Goal: Task Accomplishment & Management: Manage account settings

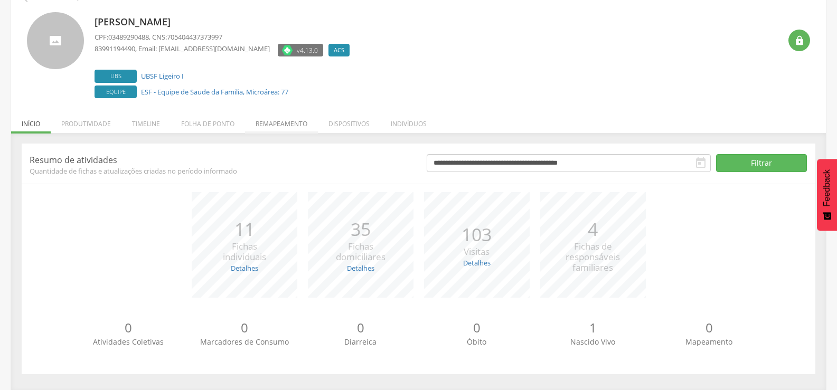
scroll to position [60, 0]
click at [275, 131] on li "Remapeamento" at bounding box center [281, 120] width 73 height 25
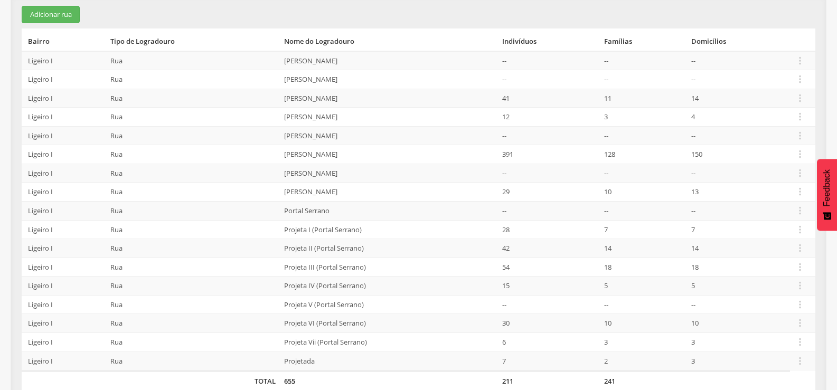
scroll to position [214, 0]
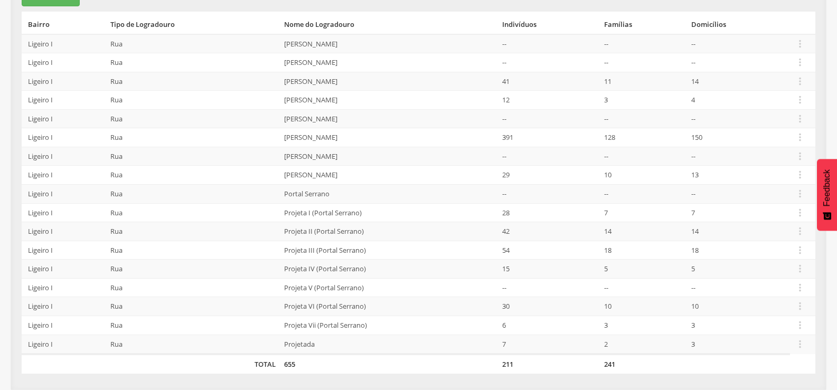
click at [282, 218] on td "Projeta I (Portal Serrano)" at bounding box center [389, 212] width 218 height 19
click at [341, 216] on td "Projeta I (Portal Serrano)" at bounding box center [389, 212] width 218 height 19
drag, startPoint x: 287, startPoint y: 215, endPoint x: 327, endPoint y: 214, distance: 40.7
click at [288, 215] on td "Projeta I (Portal Serrano)" at bounding box center [389, 212] width 218 height 19
click at [797, 211] on icon "" at bounding box center [800, 213] width 12 height 12
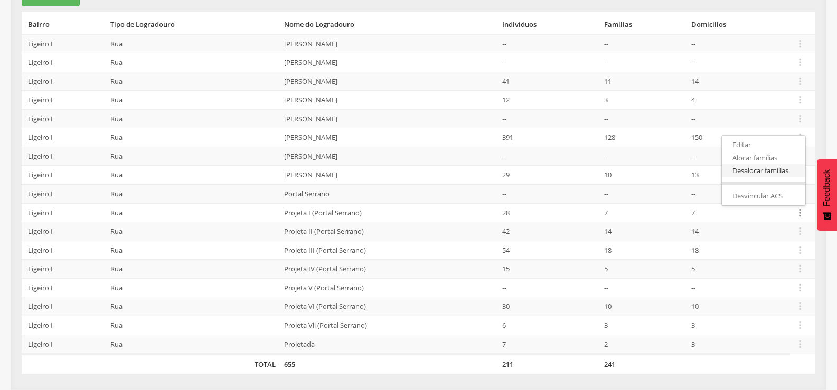
click at [751, 173] on link "Desalocar famílias" at bounding box center [763, 170] width 83 height 13
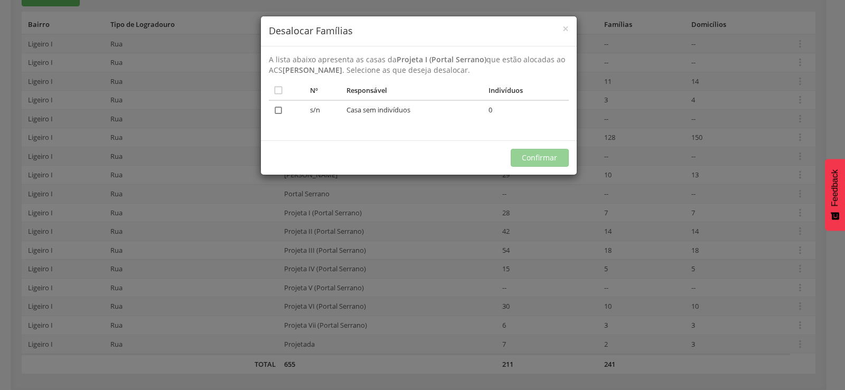
click at [279, 110] on icon "" at bounding box center [278, 110] width 11 height 11
click at [533, 158] on button "Confirmar" at bounding box center [540, 158] width 58 height 18
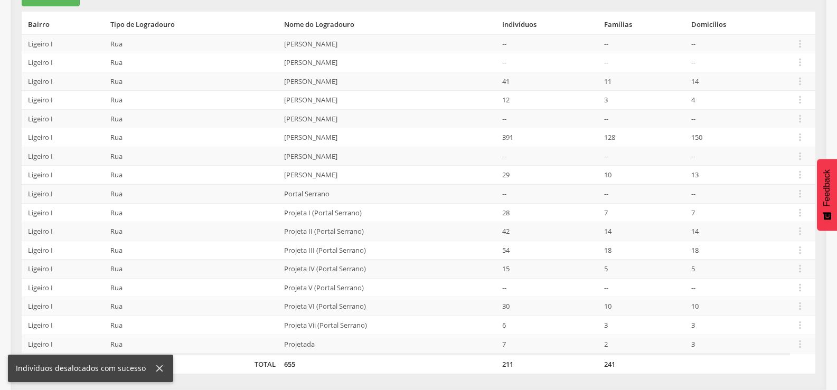
click at [315, 196] on td "Portal Serrano" at bounding box center [389, 194] width 218 height 19
click at [798, 195] on icon "" at bounding box center [800, 194] width 12 height 12
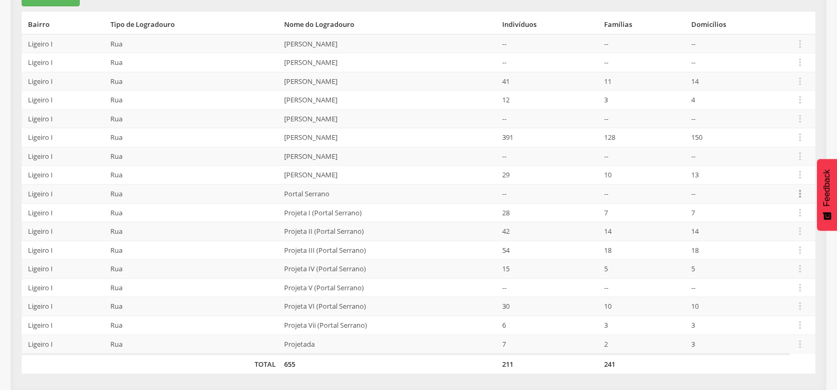
click at [800, 192] on icon "" at bounding box center [800, 194] width 12 height 12
click at [772, 140] on link "Alocar famílias" at bounding box center [763, 139] width 83 height 13
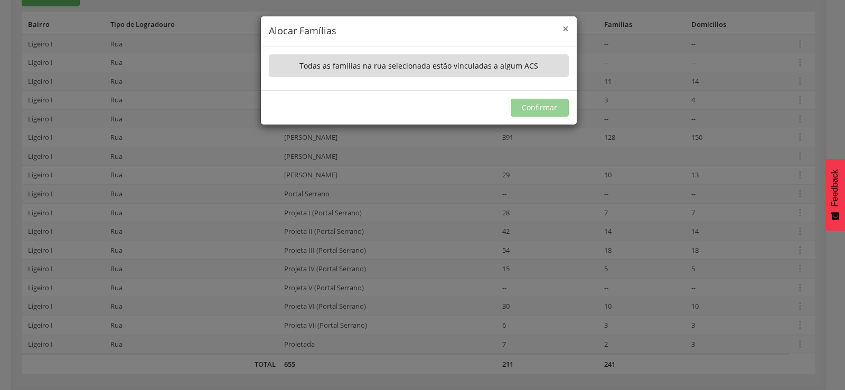
click at [566, 31] on span "×" at bounding box center [565, 28] width 6 height 15
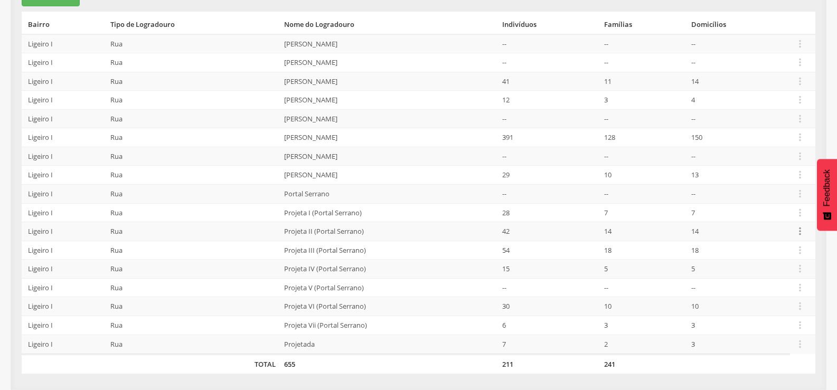
click at [801, 230] on icon "" at bounding box center [800, 231] width 12 height 12
click at [765, 193] on link "Desalocar famílias" at bounding box center [763, 189] width 83 height 13
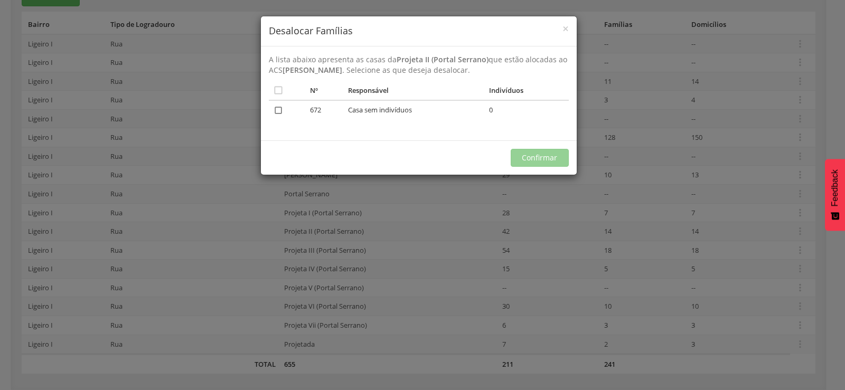
click at [278, 110] on icon "" at bounding box center [278, 110] width 11 height 11
click at [533, 156] on button "Confirmar" at bounding box center [540, 158] width 58 height 18
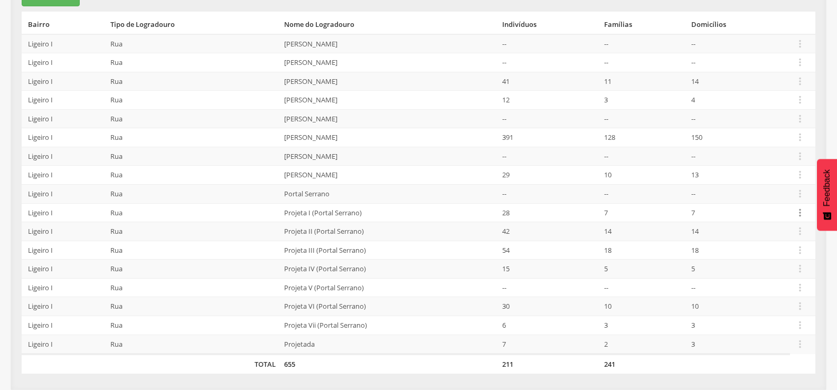
click at [801, 209] on icon "" at bounding box center [800, 213] width 12 height 12
click at [760, 197] on link "Desvincular ACS" at bounding box center [763, 196] width 83 height 13
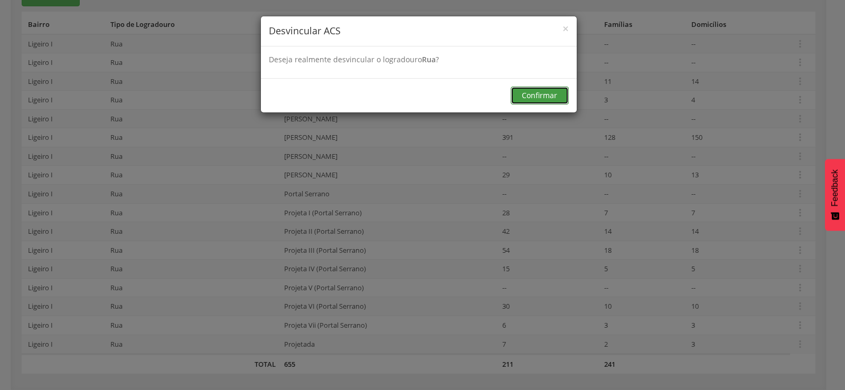
click at [539, 102] on button "Confirmar" at bounding box center [540, 96] width 58 height 18
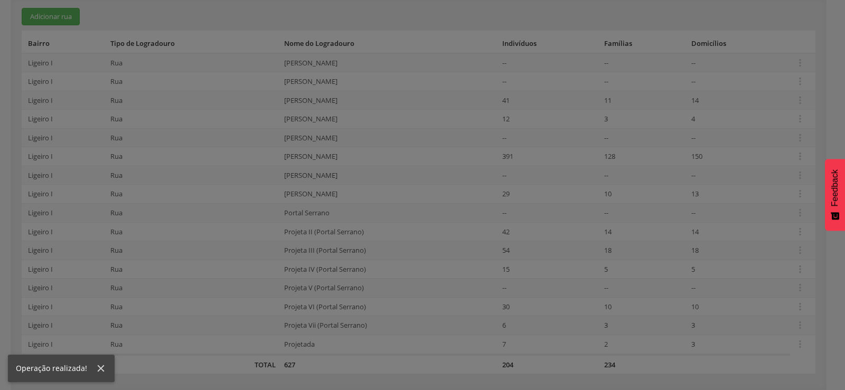
scroll to position [195, 0]
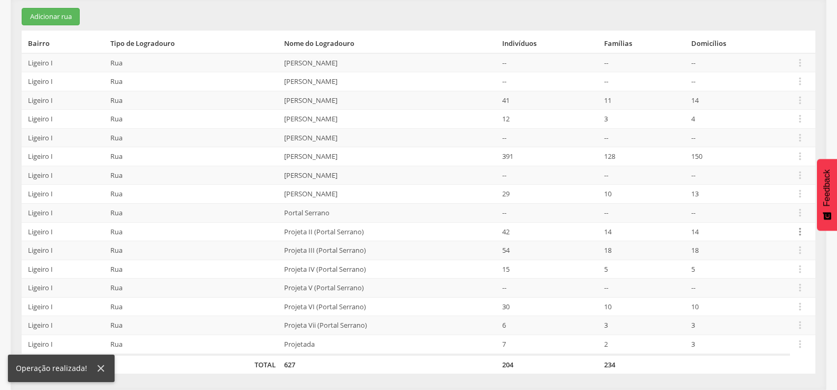
click at [801, 230] on icon "" at bounding box center [800, 232] width 12 height 12
click at [775, 211] on link "Desvincular ACS" at bounding box center [763, 215] width 83 height 13
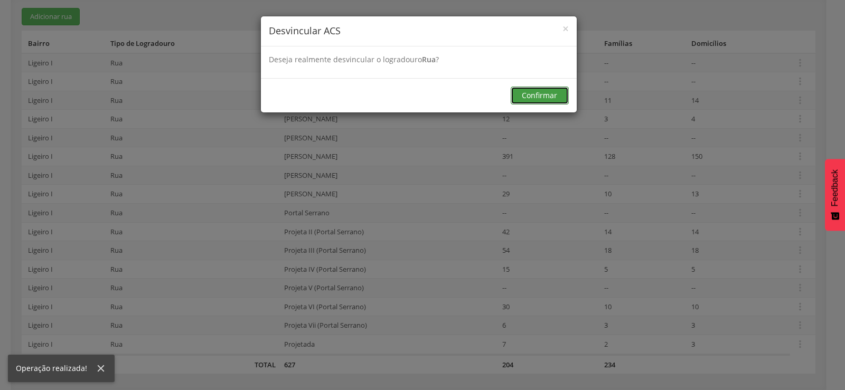
click at [528, 96] on button "Confirmar" at bounding box center [540, 96] width 58 height 18
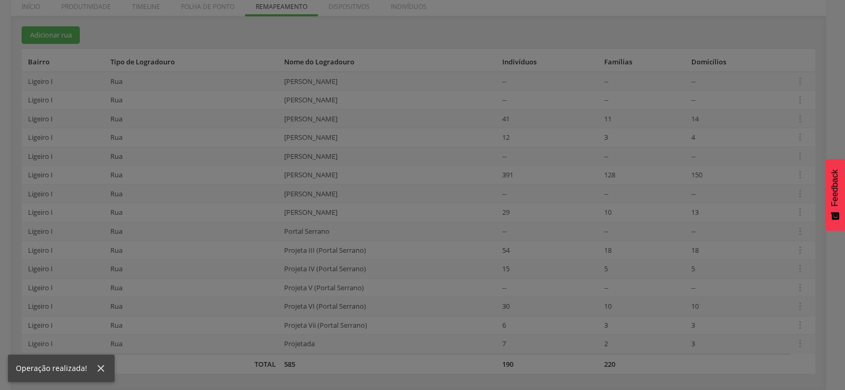
scroll to position [176, 0]
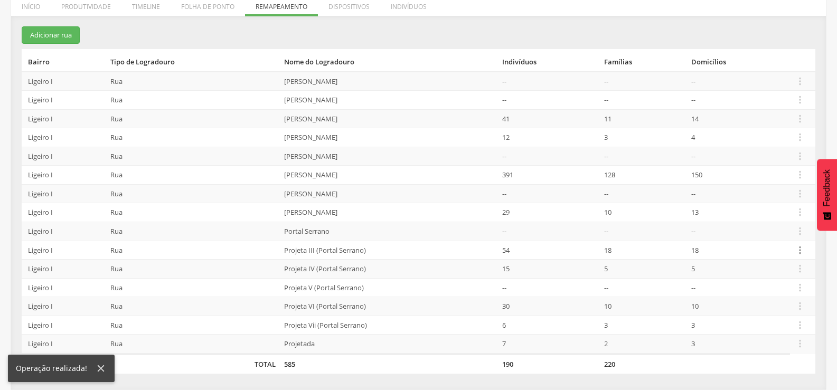
click at [797, 248] on icon "" at bounding box center [800, 251] width 12 height 12
click at [753, 206] on link "Desalocar famílias" at bounding box center [763, 208] width 83 height 13
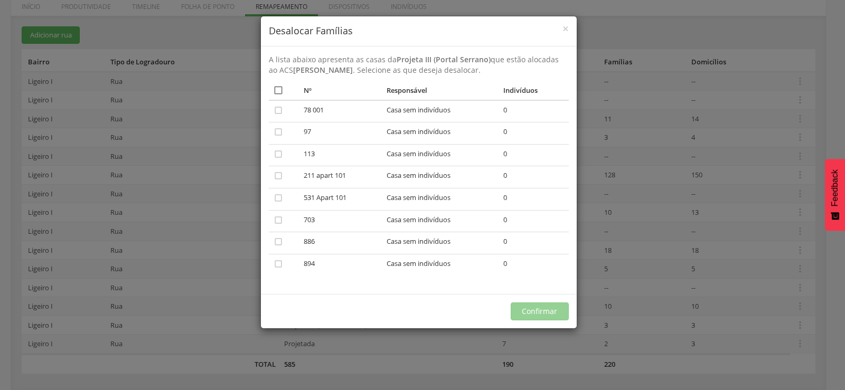
click at [278, 91] on icon "" at bounding box center [278, 90] width 11 height 11
click at [528, 313] on button "Confirmar" at bounding box center [540, 312] width 58 height 18
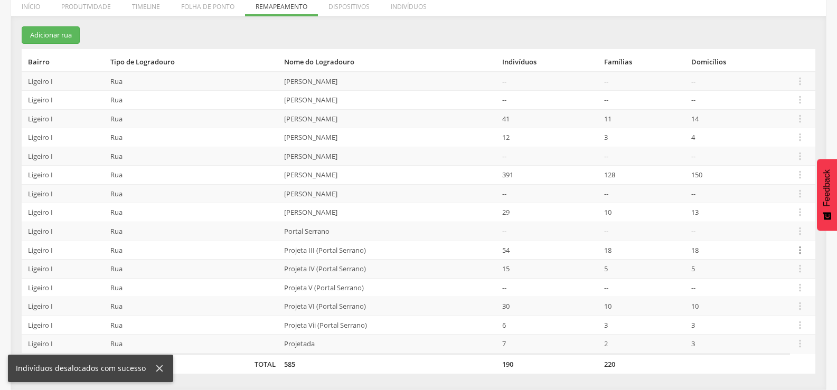
click at [801, 250] on icon "" at bounding box center [800, 251] width 12 height 12
click at [762, 236] on link "Desvincular ACS" at bounding box center [763, 233] width 83 height 13
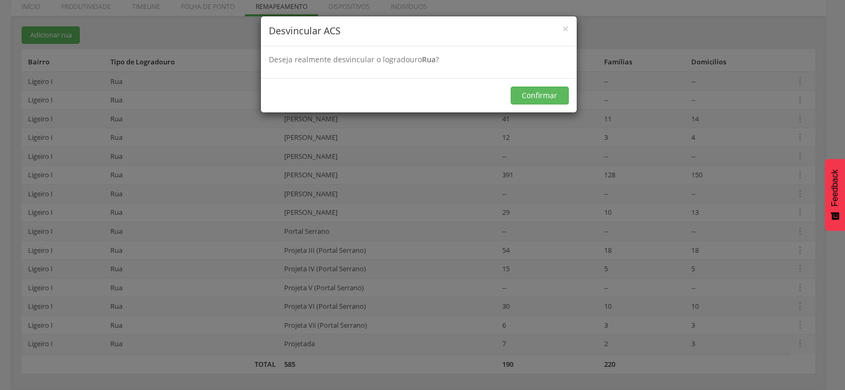
click at [535, 86] on div "Confirmar" at bounding box center [419, 95] width 316 height 34
drag, startPoint x: 535, startPoint y: 88, endPoint x: 530, endPoint y: 98, distance: 11.8
click at [536, 88] on button "Confirmar" at bounding box center [540, 96] width 58 height 18
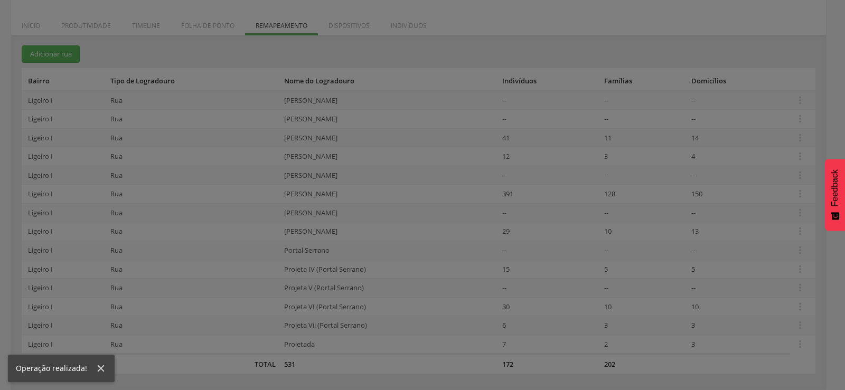
scroll to position [157, 0]
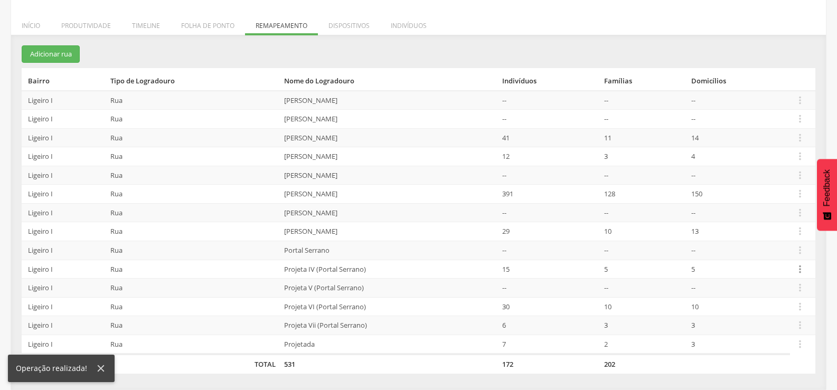
click at [798, 270] on icon "" at bounding box center [800, 270] width 12 height 12
click at [765, 228] on link "Desalocar famílias" at bounding box center [763, 227] width 83 height 13
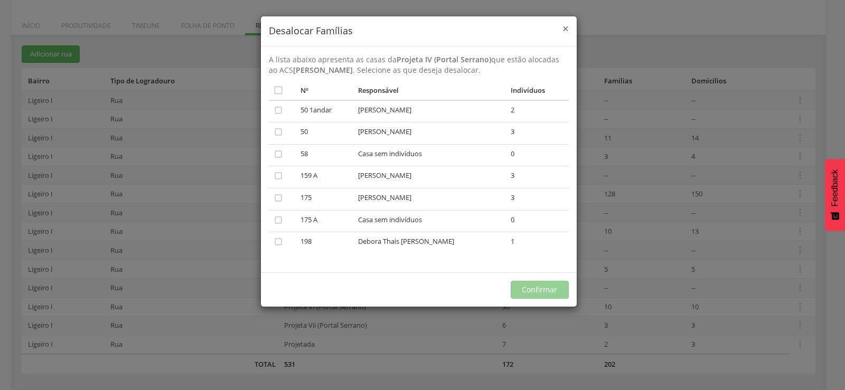
click at [565, 32] on span "×" at bounding box center [565, 28] width 6 height 15
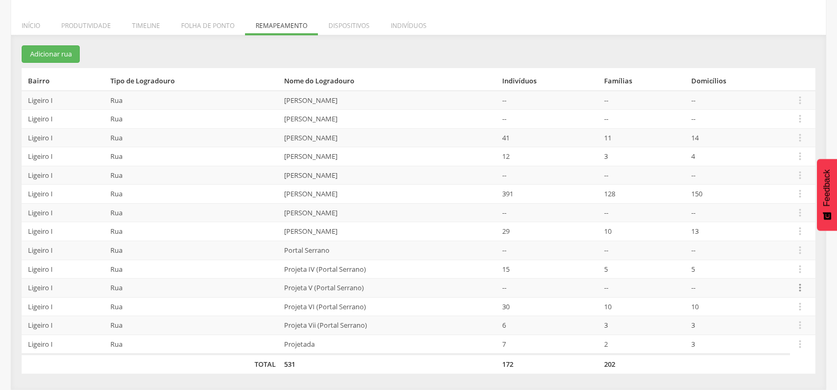
click at [798, 286] on icon "" at bounding box center [800, 288] width 12 height 12
click at [779, 248] on link "Desalocar famílias" at bounding box center [763, 246] width 83 height 13
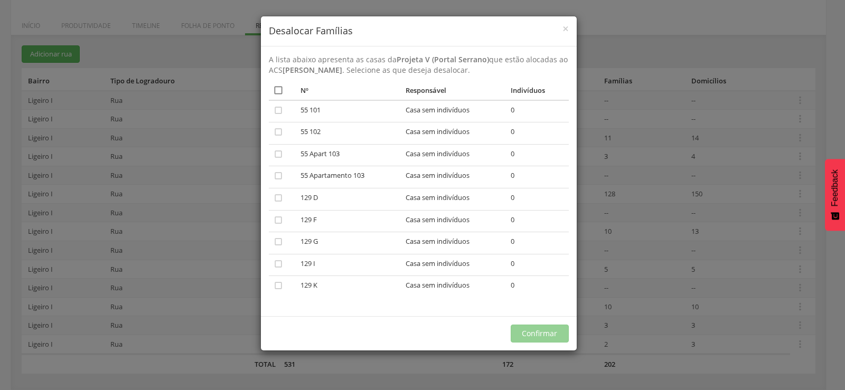
click at [278, 88] on icon "" at bounding box center [278, 90] width 11 height 11
click at [534, 336] on button "Confirmar" at bounding box center [540, 334] width 58 height 18
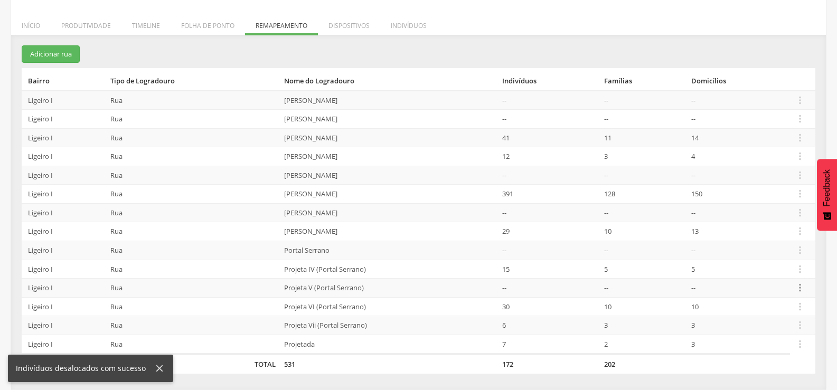
click at [798, 288] on icon "" at bounding box center [800, 288] width 12 height 12
click at [765, 271] on link "Desvincular ACS" at bounding box center [763, 271] width 83 height 13
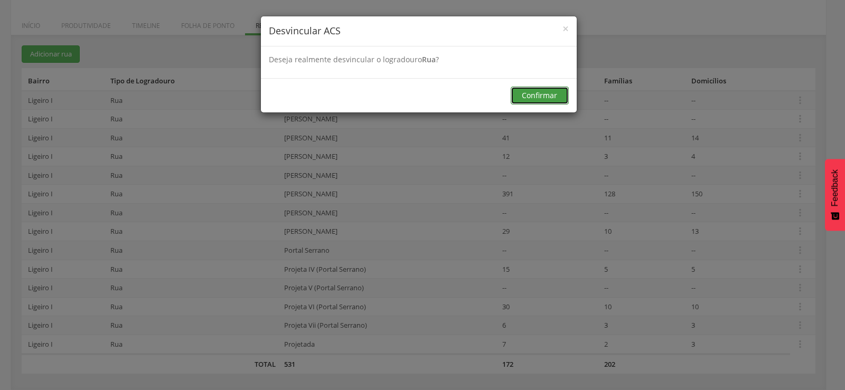
click at [523, 93] on button "Confirmar" at bounding box center [540, 96] width 58 height 18
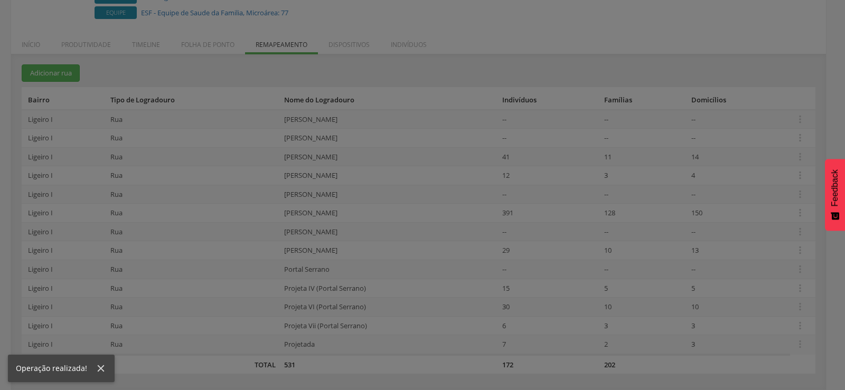
scroll to position [138, 0]
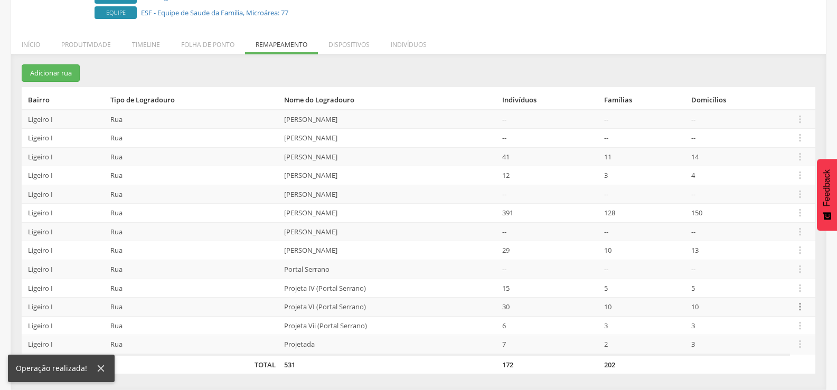
click at [803, 307] on icon "" at bounding box center [800, 307] width 12 height 12
click at [774, 268] on link "Desalocar famílias" at bounding box center [763, 265] width 83 height 13
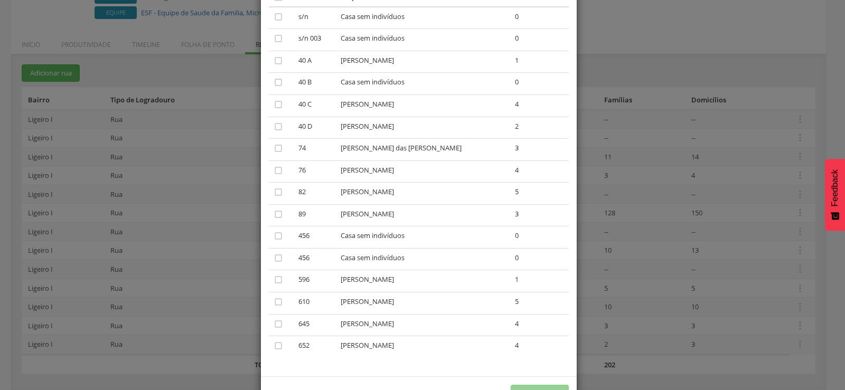
scroll to position [130, 0]
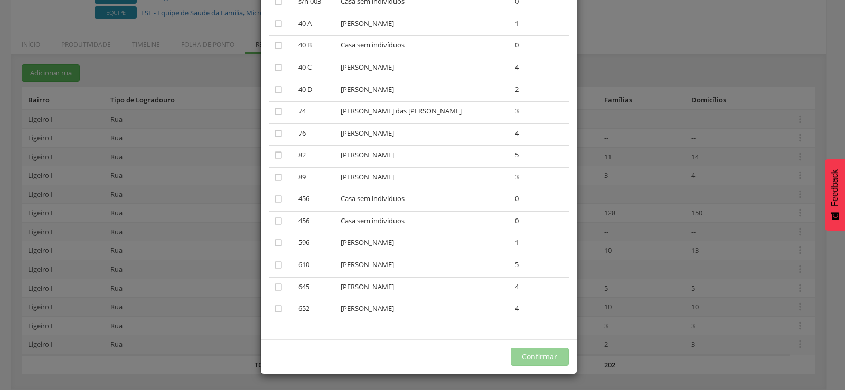
drag, startPoint x: 661, startPoint y: 278, endPoint x: 638, endPoint y: 274, distance: 23.2
click at [660, 278] on div "× Desalocar Famílias A lista abaixo apresenta as casas da Projeta VI (Portal Se…" at bounding box center [422, 195] width 845 height 390
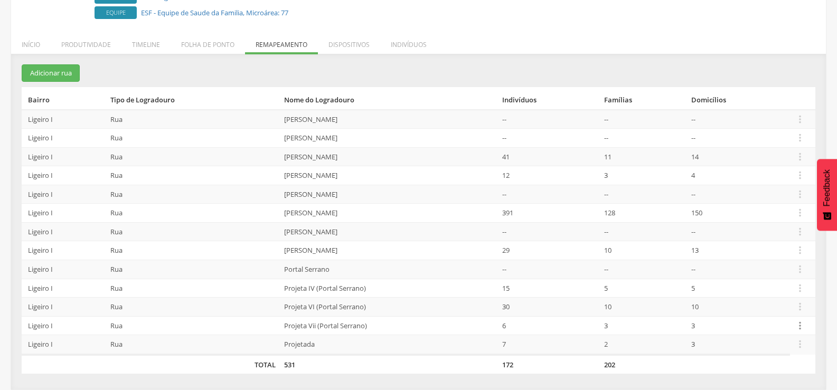
click at [799, 328] on icon "" at bounding box center [800, 326] width 12 height 12
click at [770, 286] on link "Desalocar famílias" at bounding box center [763, 284] width 83 height 13
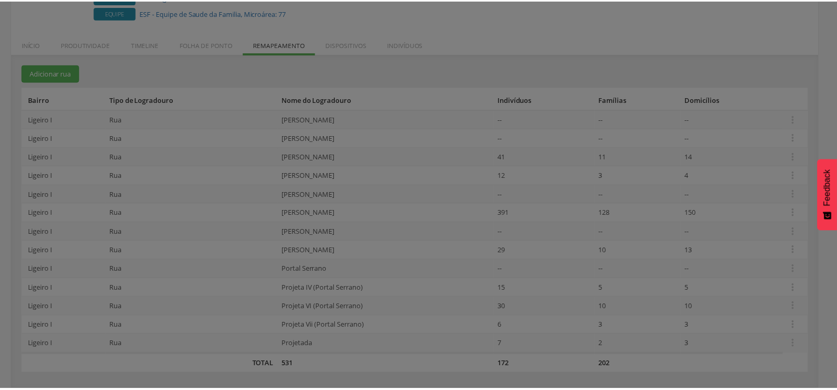
scroll to position [0, 0]
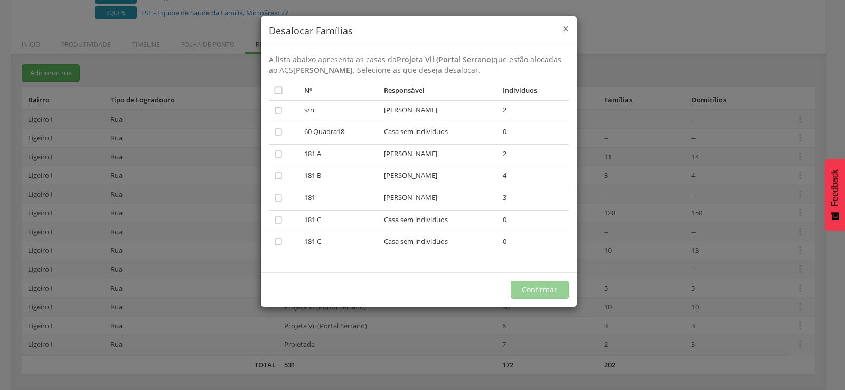
click at [567, 34] on span "×" at bounding box center [565, 28] width 6 height 15
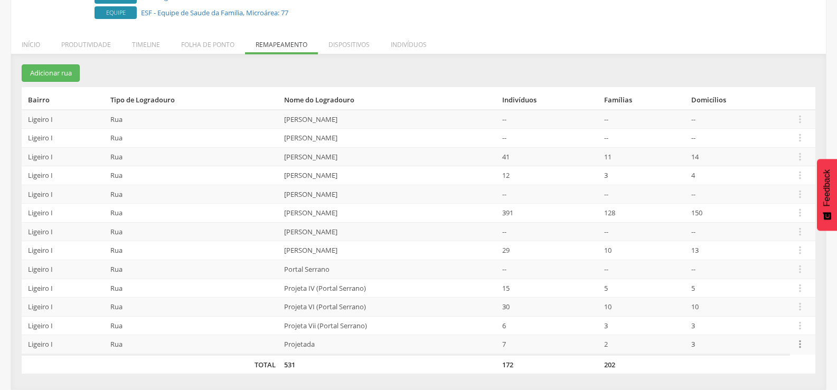
click at [800, 344] on icon "" at bounding box center [800, 344] width 12 height 12
click at [774, 302] on link "Desalocar famílias" at bounding box center [763, 302] width 83 height 13
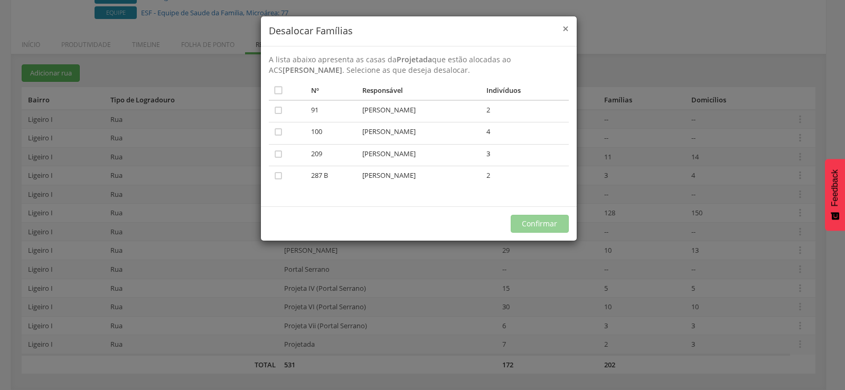
click at [563, 25] on span "×" at bounding box center [565, 28] width 6 height 15
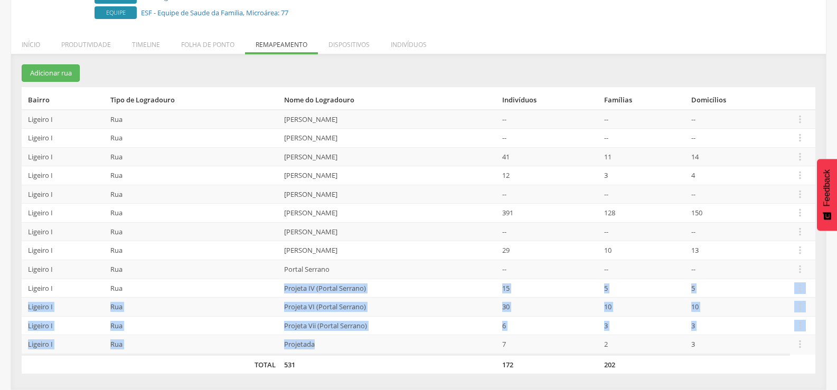
drag, startPoint x: 261, startPoint y: 288, endPoint x: 334, endPoint y: 348, distance: 94.2
click at [334, 348] on tbody "Ligeiro I Rua Carmelita Josefa dos Santos -- -- --  Editar Alocar famílias Des…" at bounding box center [419, 232] width 794 height 245
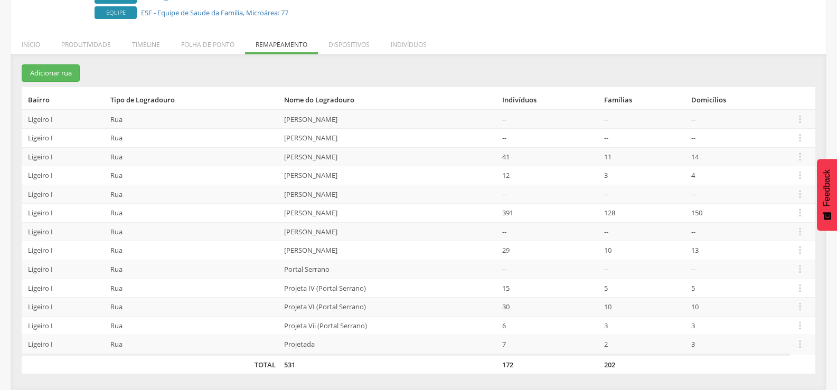
drag, startPoint x: 371, startPoint y: 356, endPoint x: 364, endPoint y: 355, distance: 7.4
click at [371, 356] on td "531" at bounding box center [389, 365] width 218 height 20
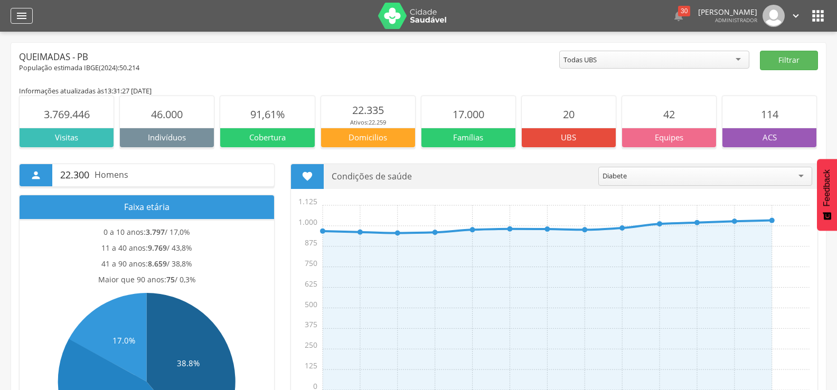
click at [24, 16] on icon "" at bounding box center [21, 16] width 13 height 13
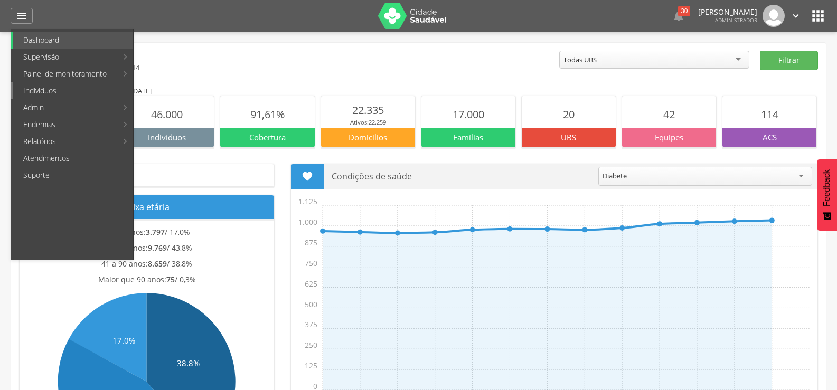
click at [50, 92] on link "Indivíduos" at bounding box center [73, 90] width 120 height 17
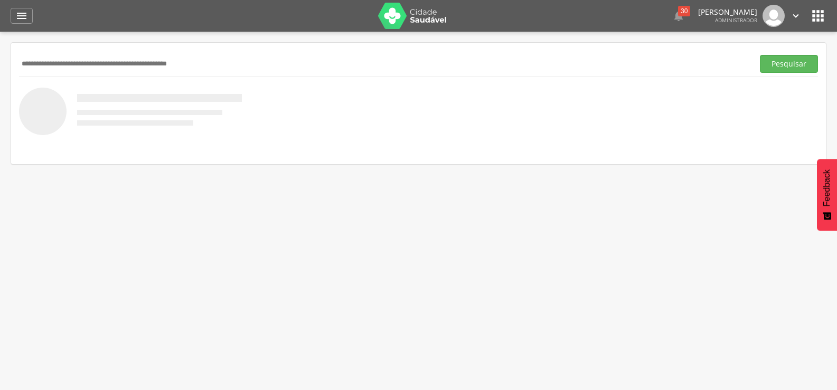
click at [118, 61] on input "text" at bounding box center [384, 64] width 730 height 18
type input "**********"
click at [760, 55] on button "Pesquisar" at bounding box center [789, 64] width 58 height 18
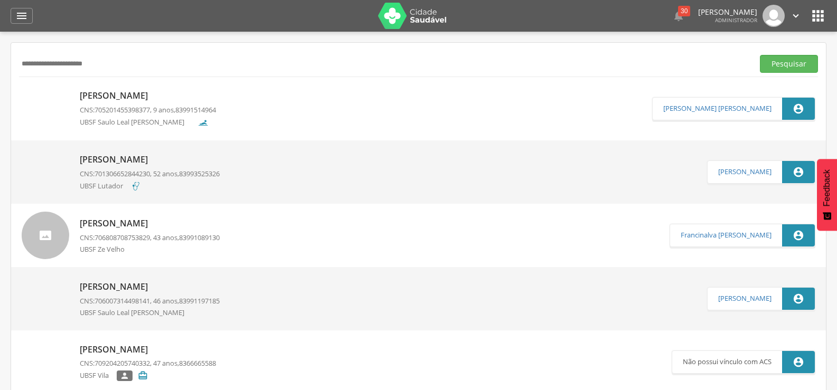
click at [133, 90] on p "[PERSON_NAME]" at bounding box center [148, 96] width 136 height 12
type input "**********"
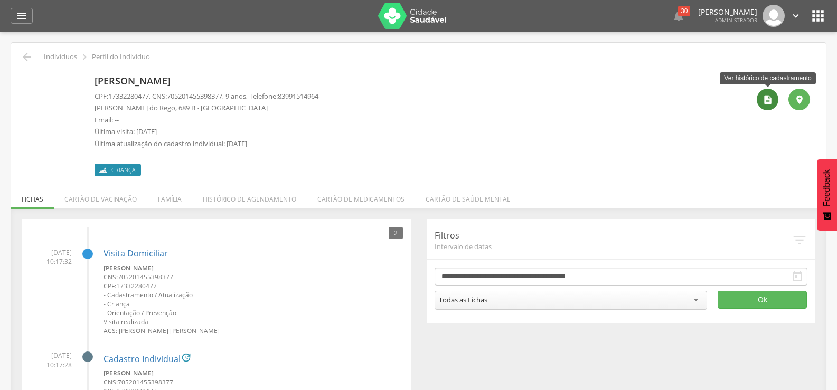
click at [764, 97] on icon "" at bounding box center [768, 100] width 11 height 11
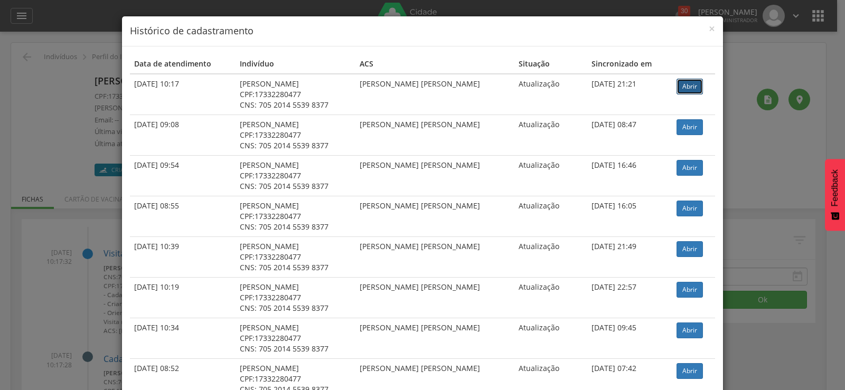
click at [676, 84] on link "Abrir" at bounding box center [689, 87] width 26 height 16
